Goal: Task Accomplishment & Management: Manage account settings

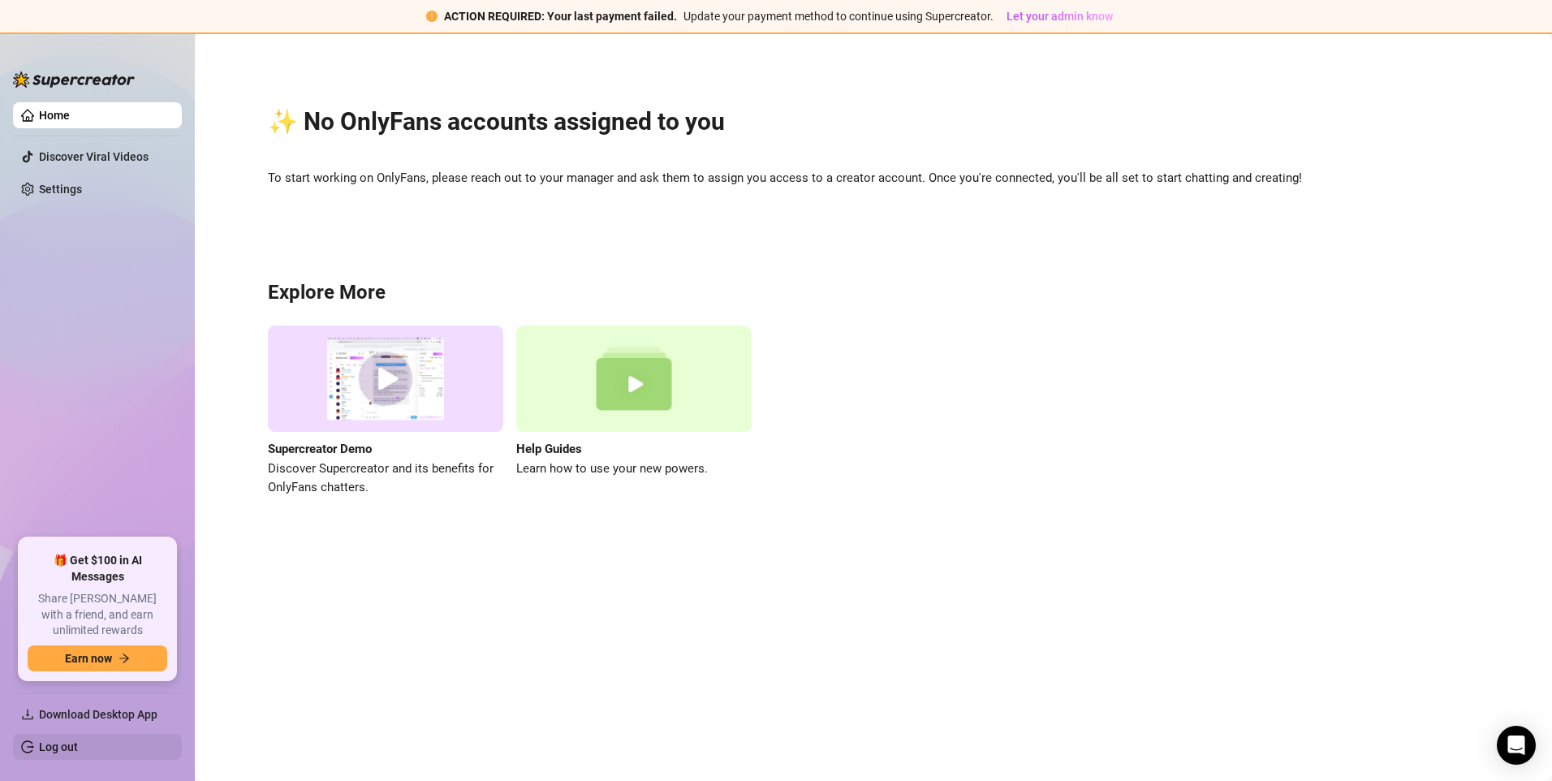
click at [68, 752] on link "Log out" at bounding box center [58, 746] width 39 height 13
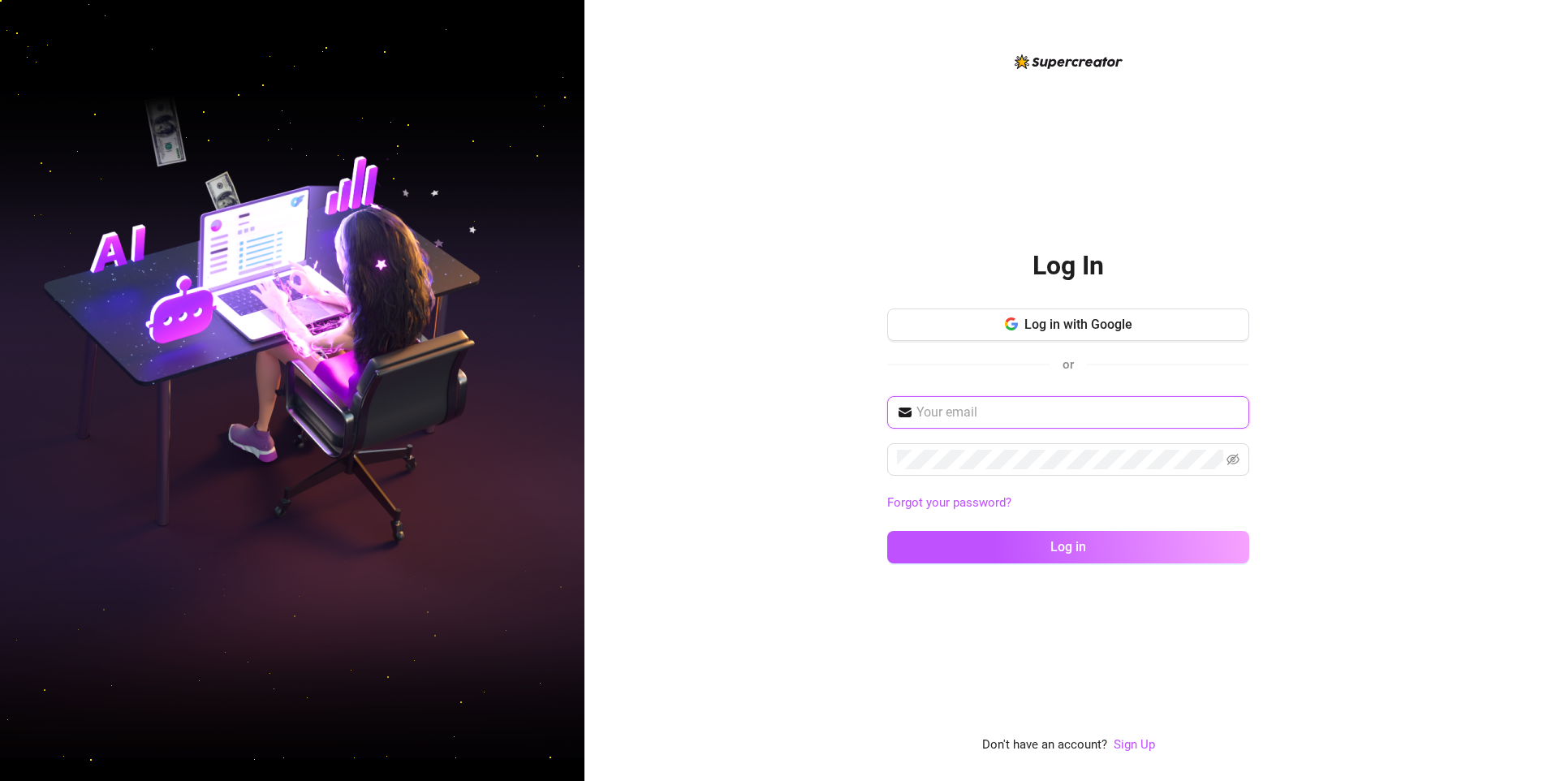
click at [985, 410] on input "text" at bounding box center [1077, 412] width 323 height 19
type input "[EMAIL_ADDRESS][DOMAIN_NAME]"
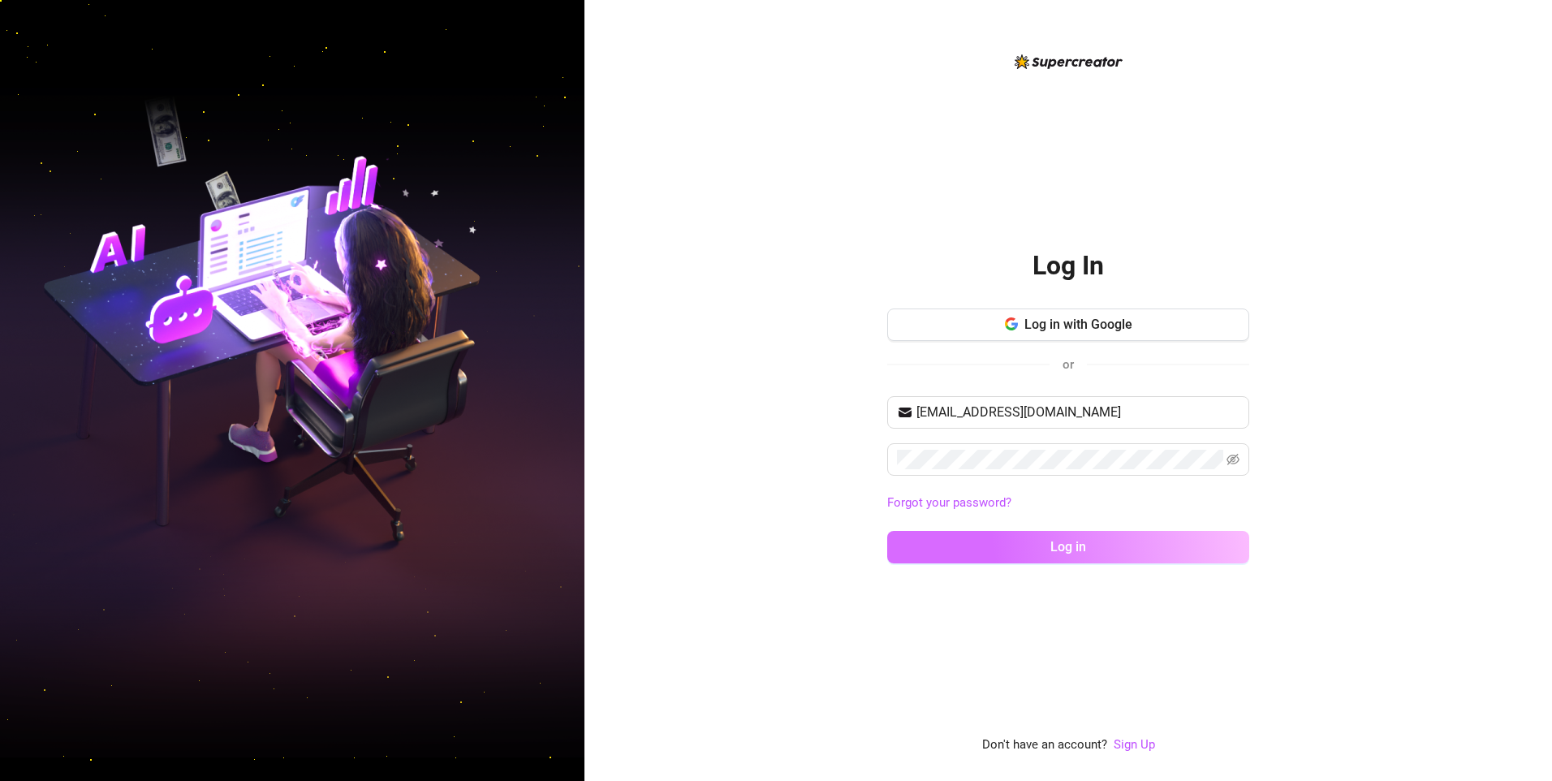
click at [1021, 543] on button "Log in" at bounding box center [1068, 547] width 362 height 32
